Goal: Find specific page/section: Find specific page/section

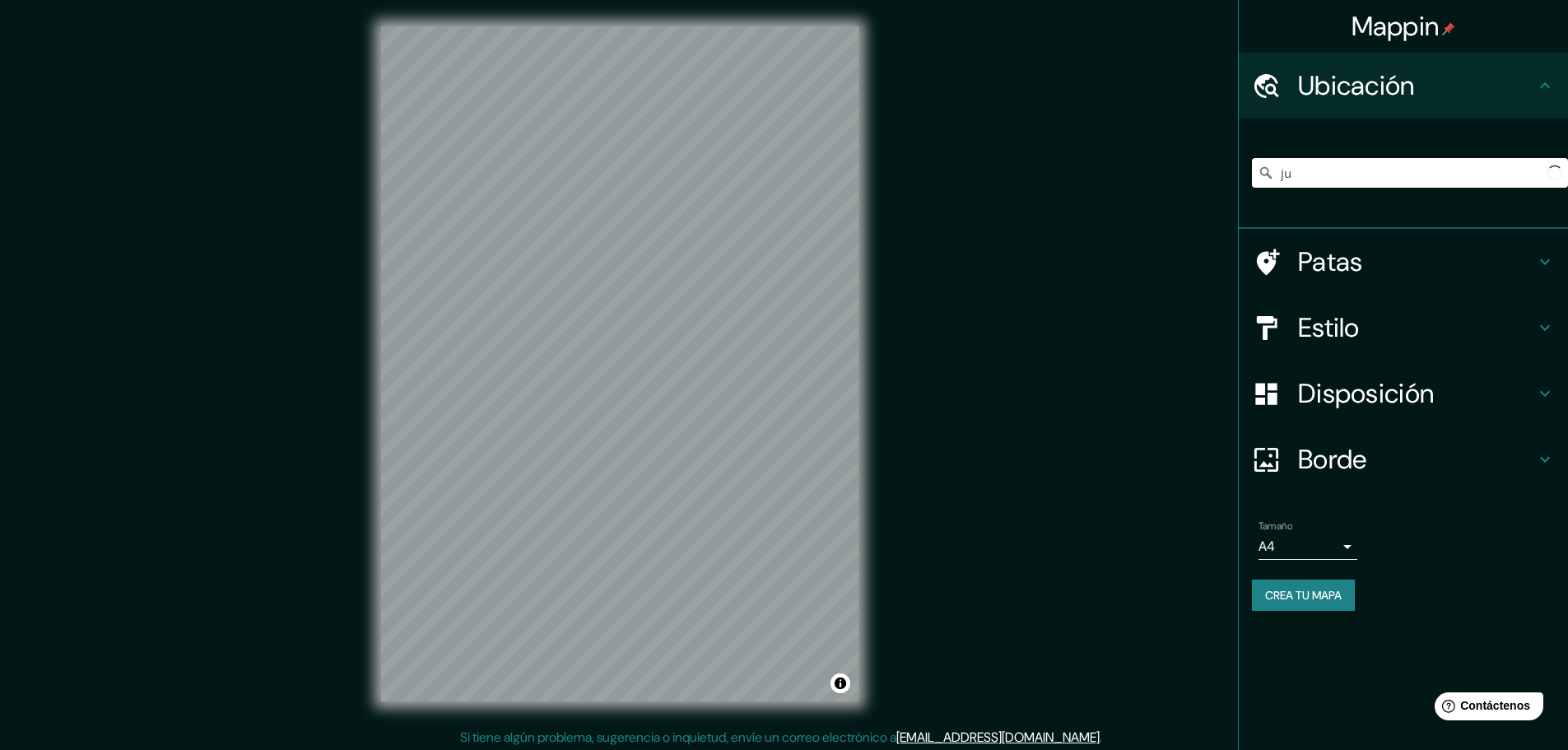
type input "j"
click at [934, 261] on div "Mappin Ubicación Satipo, [GEOGRAPHIC_DATA], [GEOGRAPHIC_DATA] Satipo Departamen…" at bounding box center [784, 376] width 1568 height 754
click at [1291, 177] on input "Satipo, Departamento de [GEOGRAPHIC_DATA], [GEOGRAPHIC_DATA]" at bounding box center [1410, 173] width 316 height 29
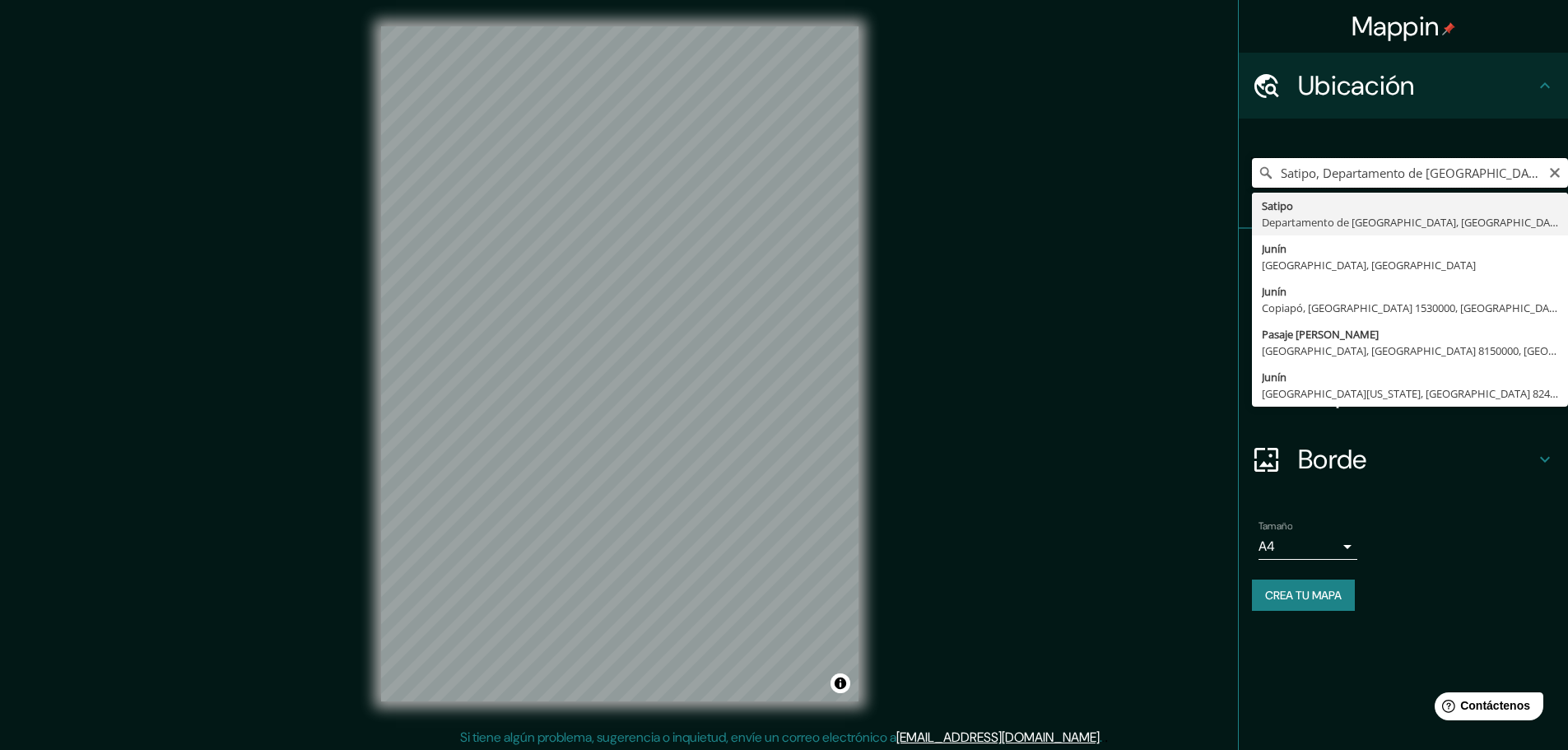
click at [1285, 177] on input "Satipo, Departamento de [GEOGRAPHIC_DATA], [GEOGRAPHIC_DATA]" at bounding box center [1410, 173] width 316 height 29
click at [1277, 175] on input "Satipo, Departamento de [GEOGRAPHIC_DATA], [GEOGRAPHIC_DATA]" at bounding box center [1410, 173] width 316 height 29
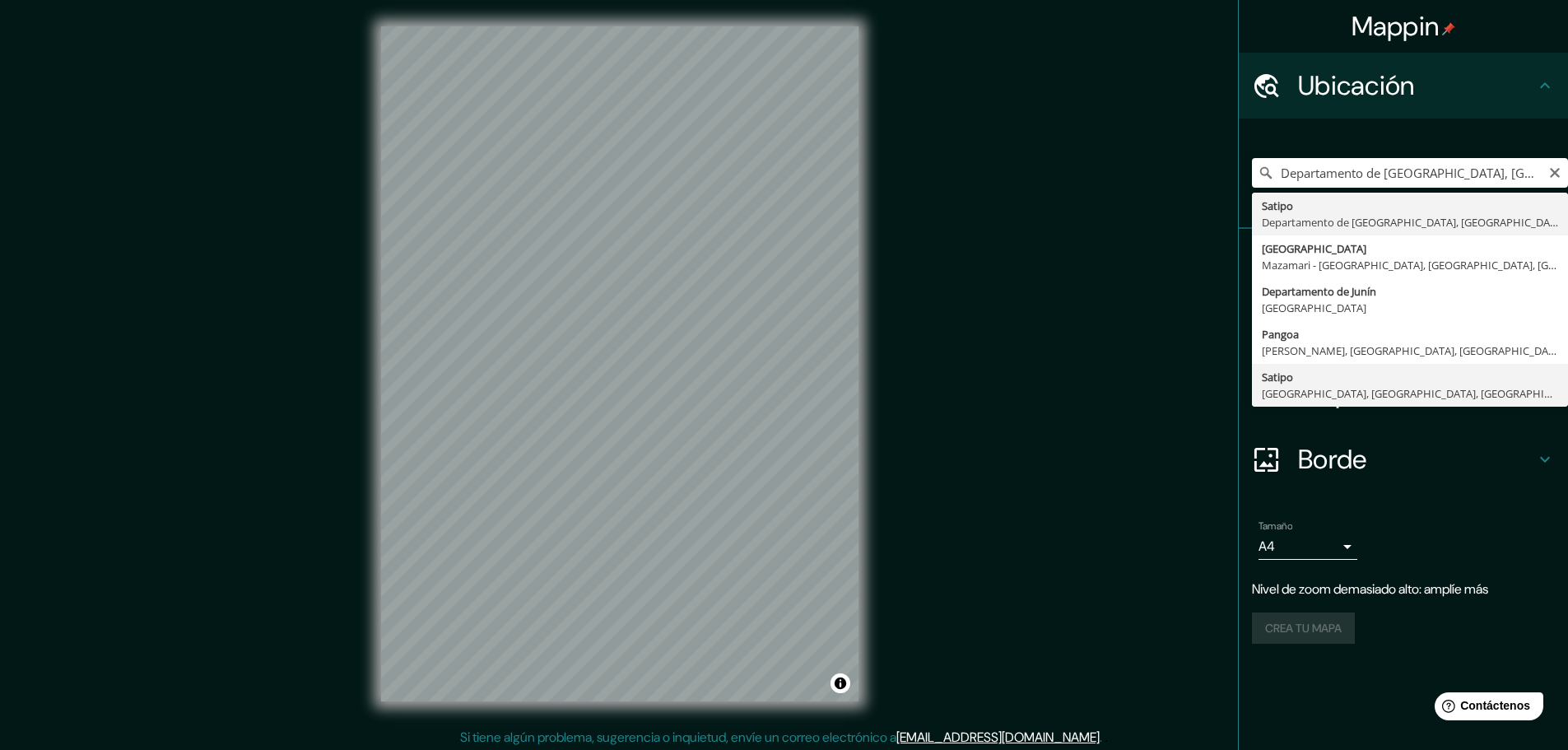
type input "Satipo, [GEOGRAPHIC_DATA], [GEOGRAPHIC_DATA], [GEOGRAPHIC_DATA]"
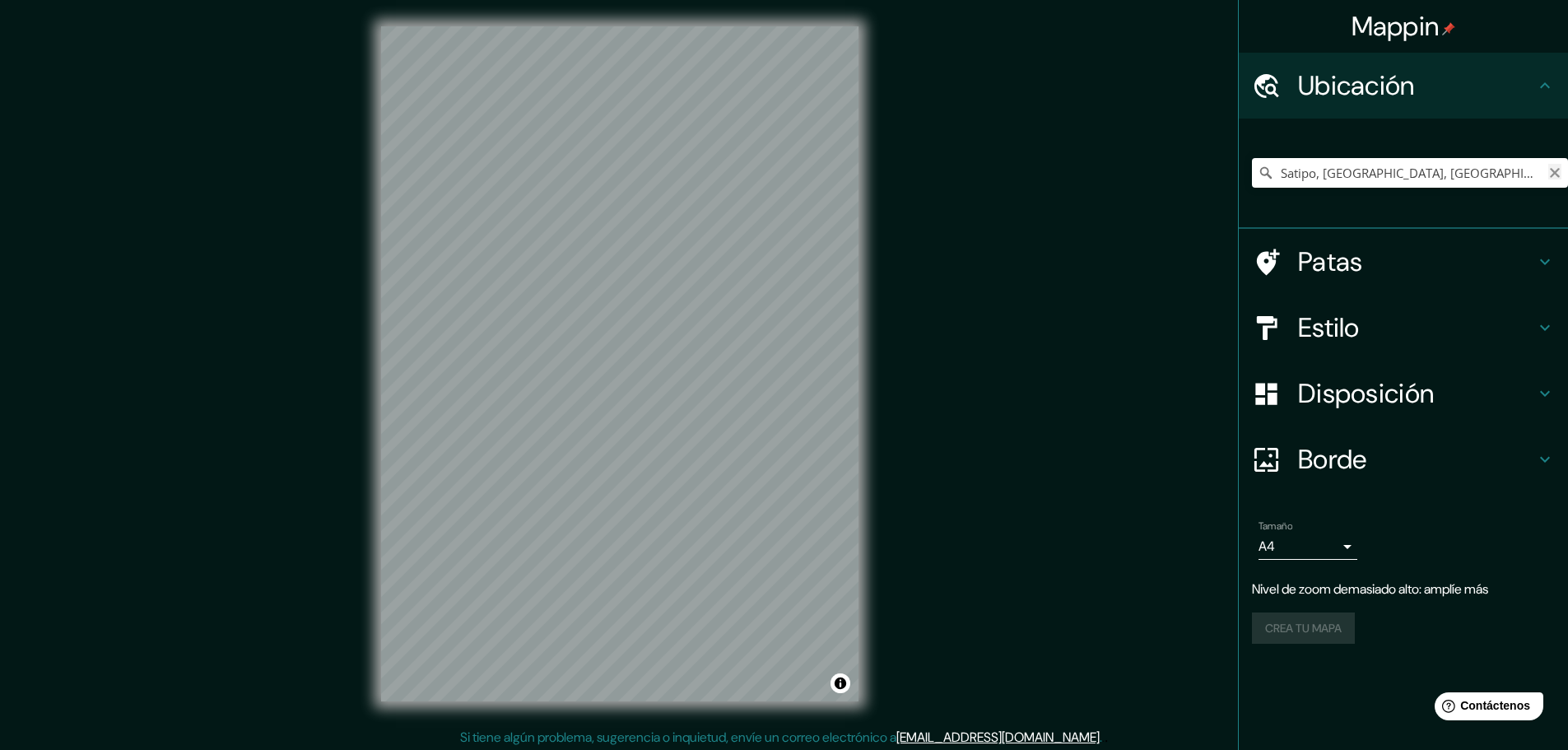
click at [1553, 177] on icon "Claro" at bounding box center [1555, 173] width 13 height 13
paste input "Comunidad Nativa [GEOGRAPHIC_DATA], en el distrito de [GEOGRAPHIC_DATA], provin…"
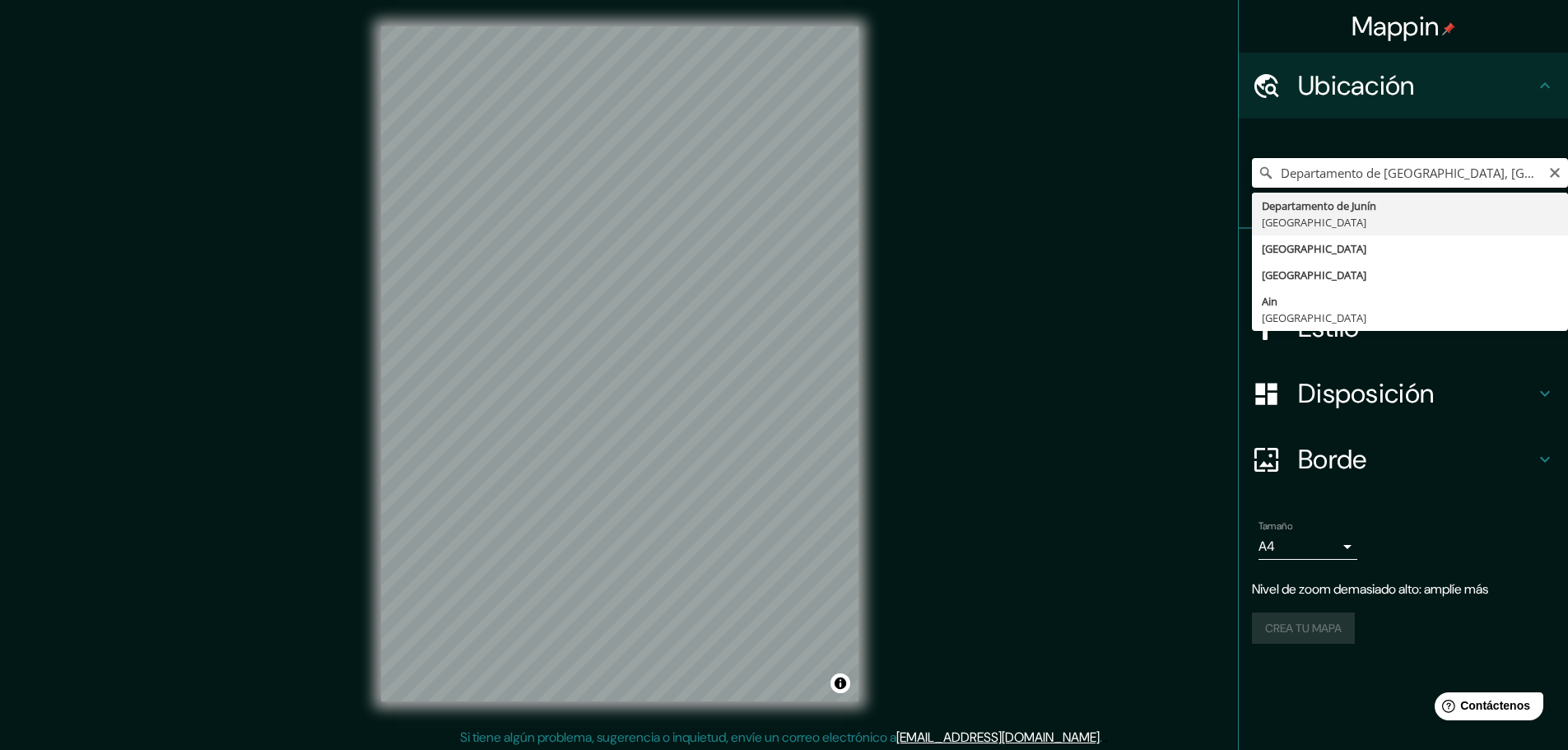
drag, startPoint x: 1452, startPoint y: 180, endPoint x: 1252, endPoint y: 209, distance: 202.1
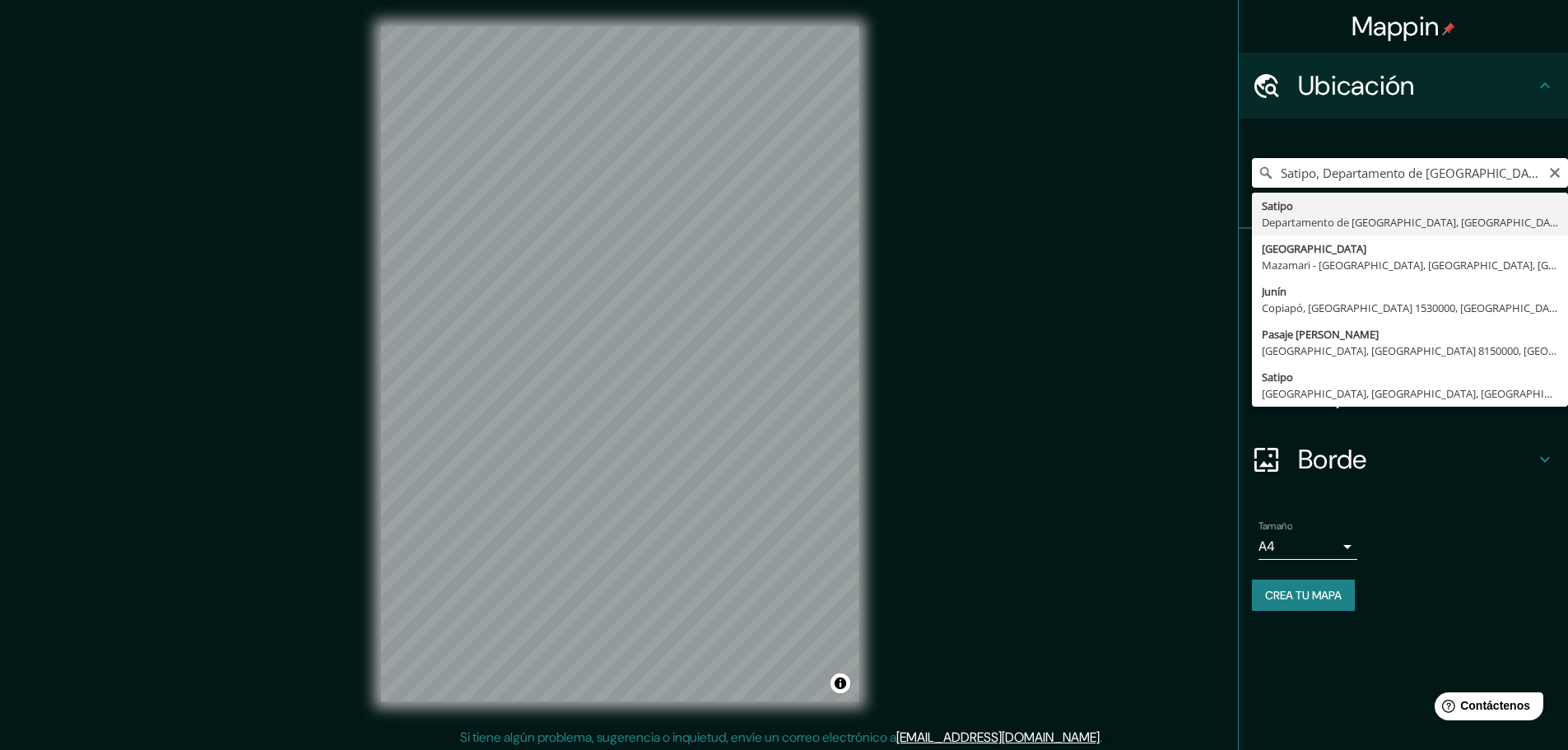
type input "Satipo, Departamento de [GEOGRAPHIC_DATA], [GEOGRAPHIC_DATA]"
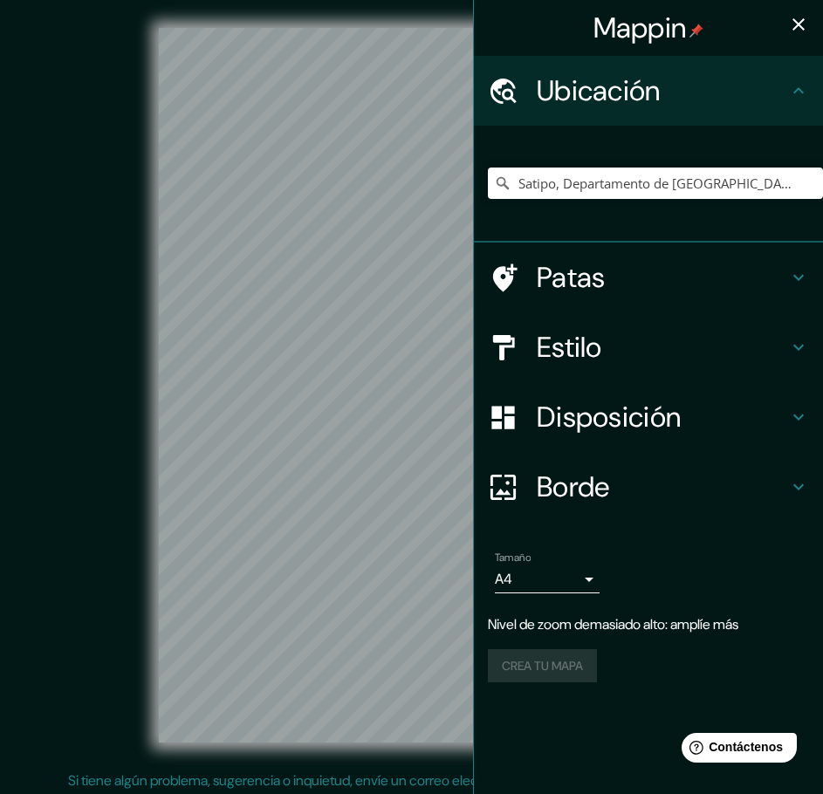
click at [803, 17] on icon "button" at bounding box center [798, 24] width 21 height 21
